Goal: Navigation & Orientation: Find specific page/section

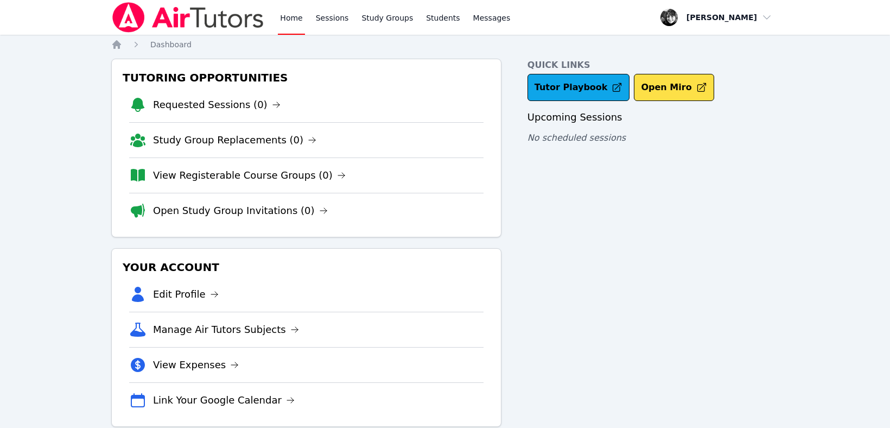
click at [700, 371] on div "Quick Links Tutor Playbook Open Miro Upcoming Sessions No scheduled sessions" at bounding box center [653, 243] width 251 height 368
